Goal: Task Accomplishment & Management: Use online tool/utility

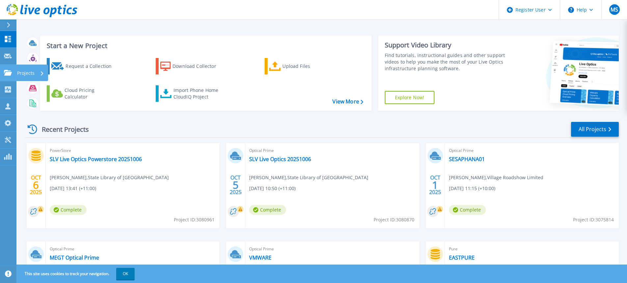
click at [12, 74] on div "Projects" at bounding box center [19, 73] width 31 height 6
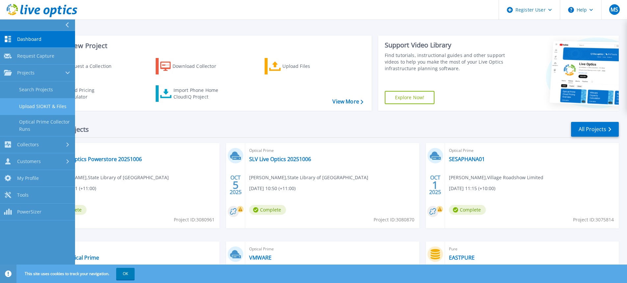
click at [35, 105] on link "Upload SIOKIT & Files" at bounding box center [37, 106] width 75 height 17
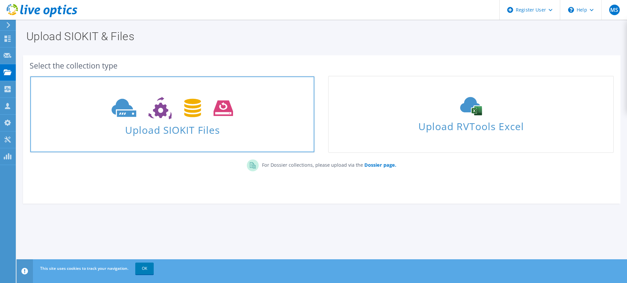
click at [170, 110] on icon at bounding box center [172, 108] width 121 height 23
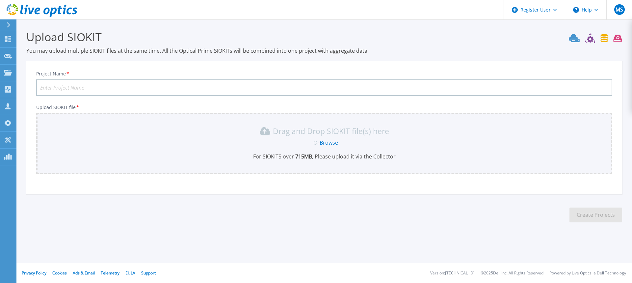
click at [70, 87] on input "Project Name *" at bounding box center [324, 87] width 576 height 16
type input "Nutrien Capture"
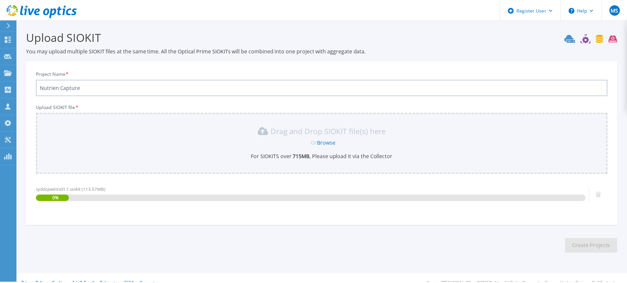
scroll to position [11, 0]
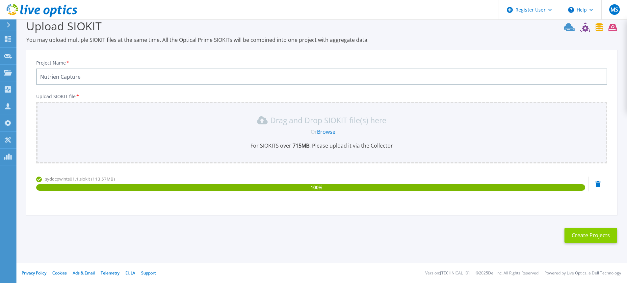
click at [593, 238] on button "Create Projects" at bounding box center [590, 235] width 53 height 15
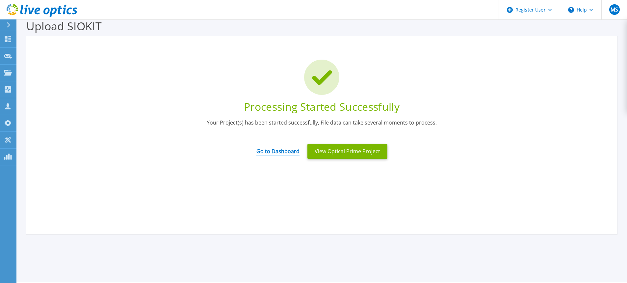
click at [272, 152] on link "Go to Dashboard" at bounding box center [277, 148] width 43 height 13
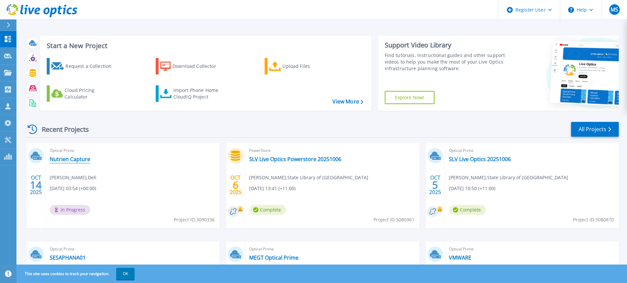
click at [68, 157] on link "Nutrien Capture" at bounding box center [70, 159] width 40 height 7
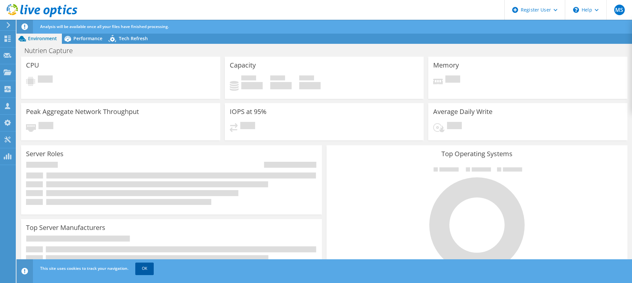
click at [142, 269] on link "OK" at bounding box center [144, 268] width 18 height 12
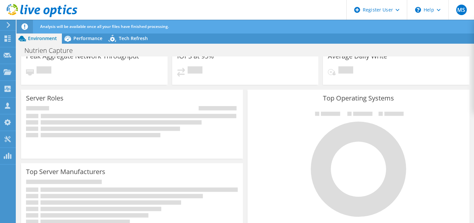
scroll to position [105, 0]
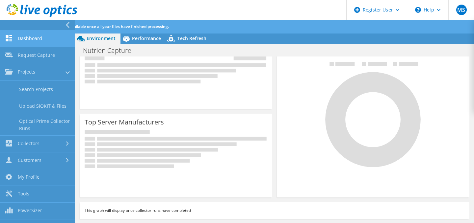
click at [37, 39] on link "Dashboard" at bounding box center [37, 39] width 75 height 17
